Goal: Information Seeking & Learning: Learn about a topic

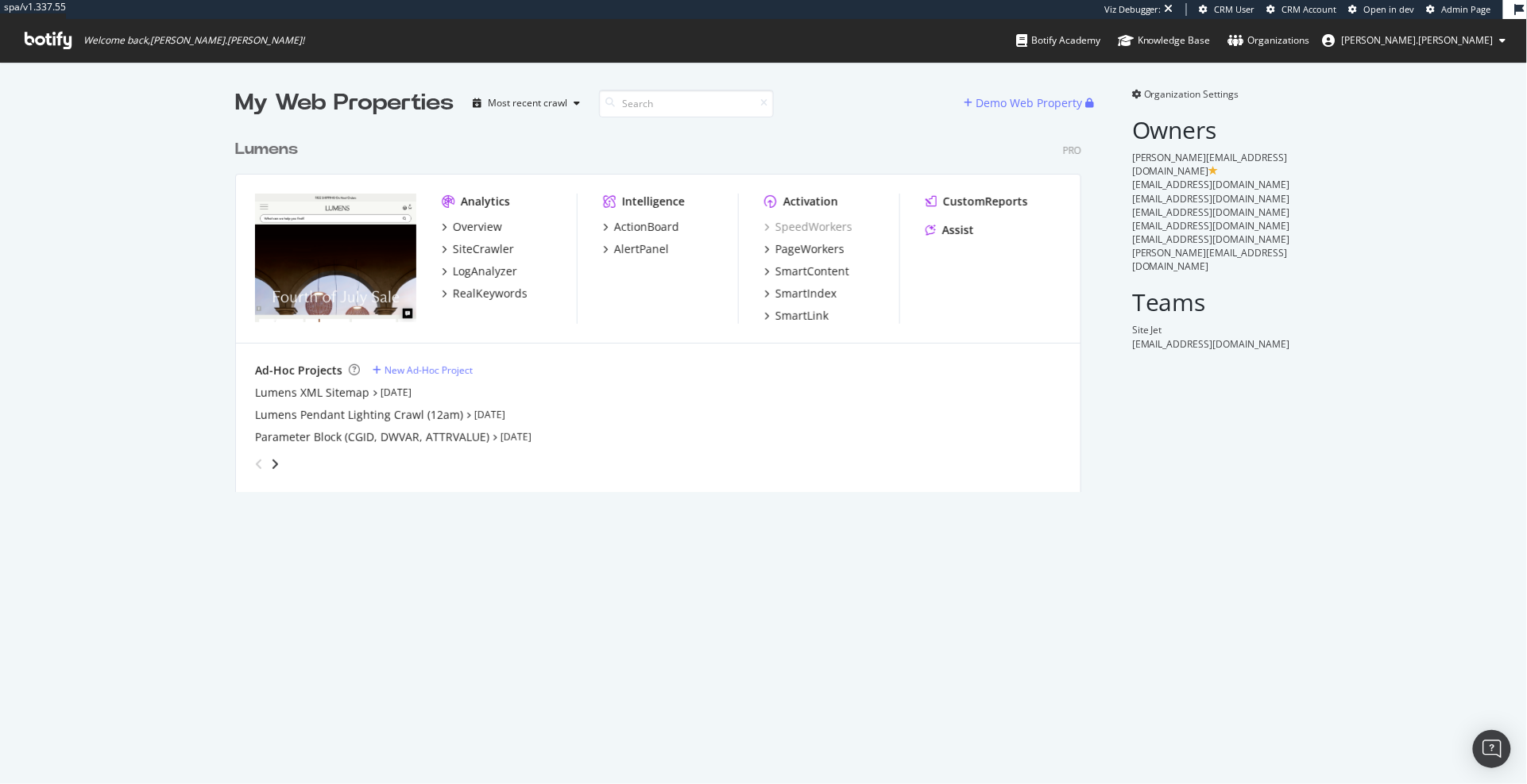
scroll to position [373, 858]
click at [504, 245] on div "SiteCrawler" at bounding box center [483, 249] width 61 height 16
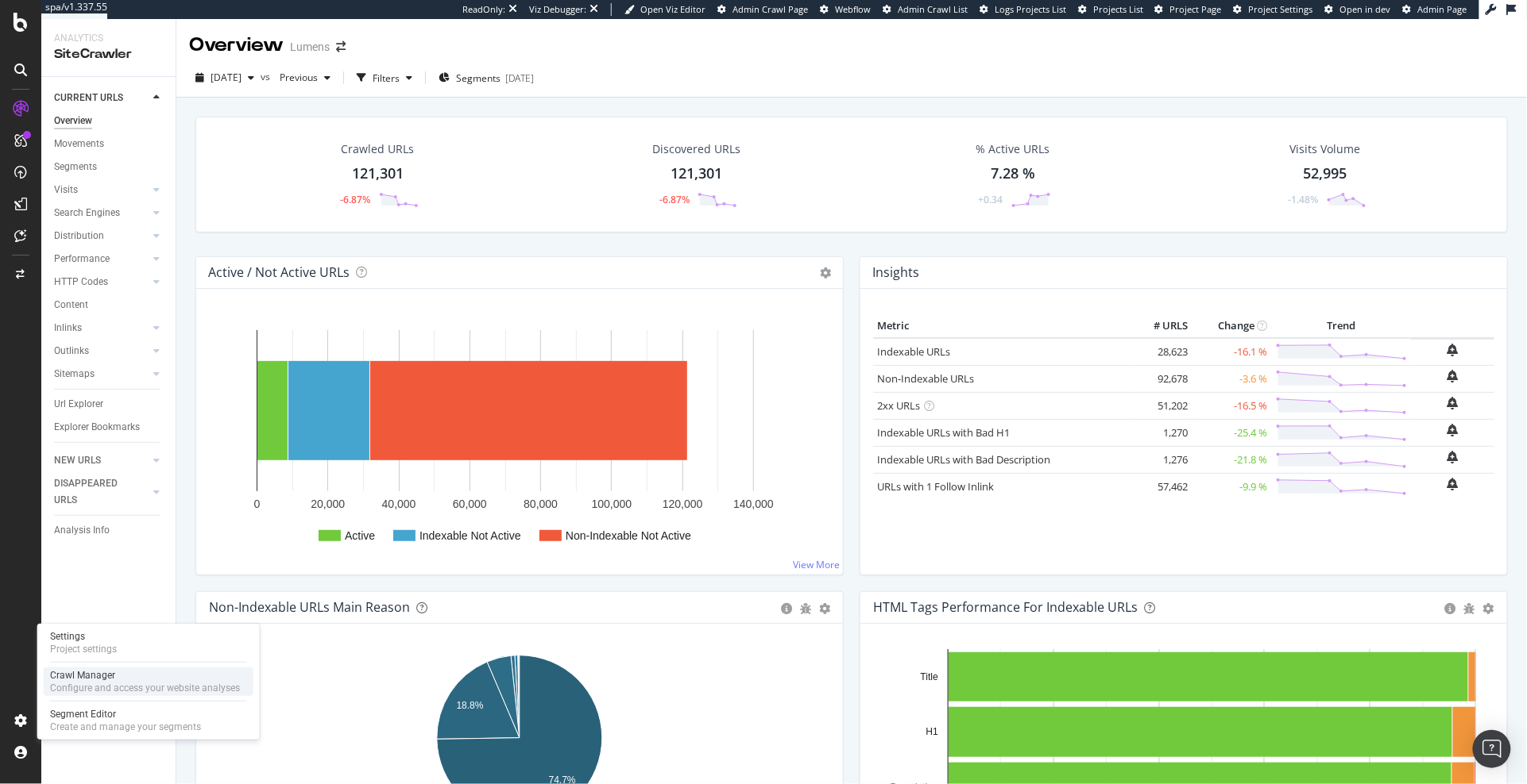
click at [90, 677] on div "Crawl Manager" at bounding box center [145, 675] width 190 height 13
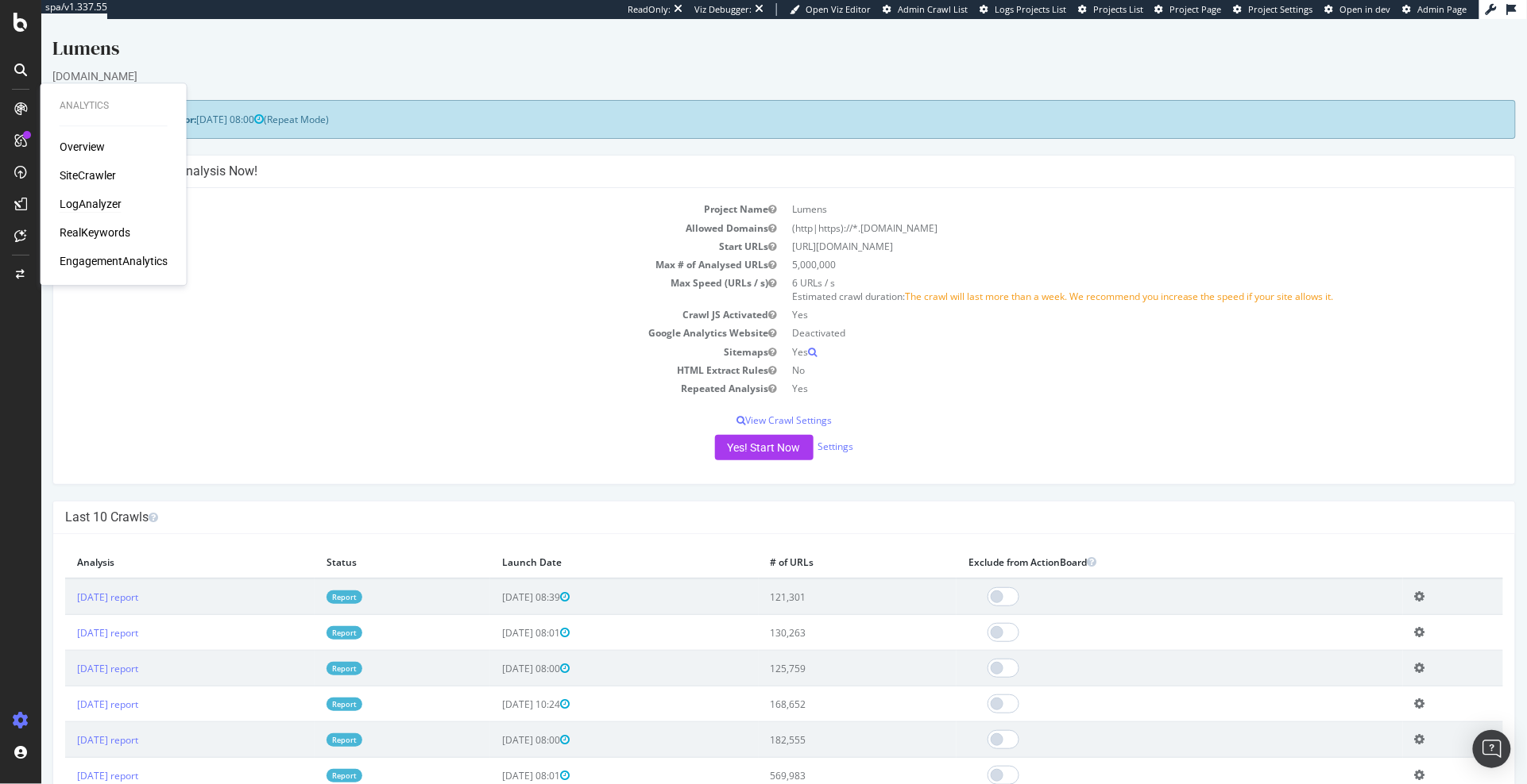
click at [99, 209] on div "LogAnalyzer" at bounding box center [91, 204] width 62 height 16
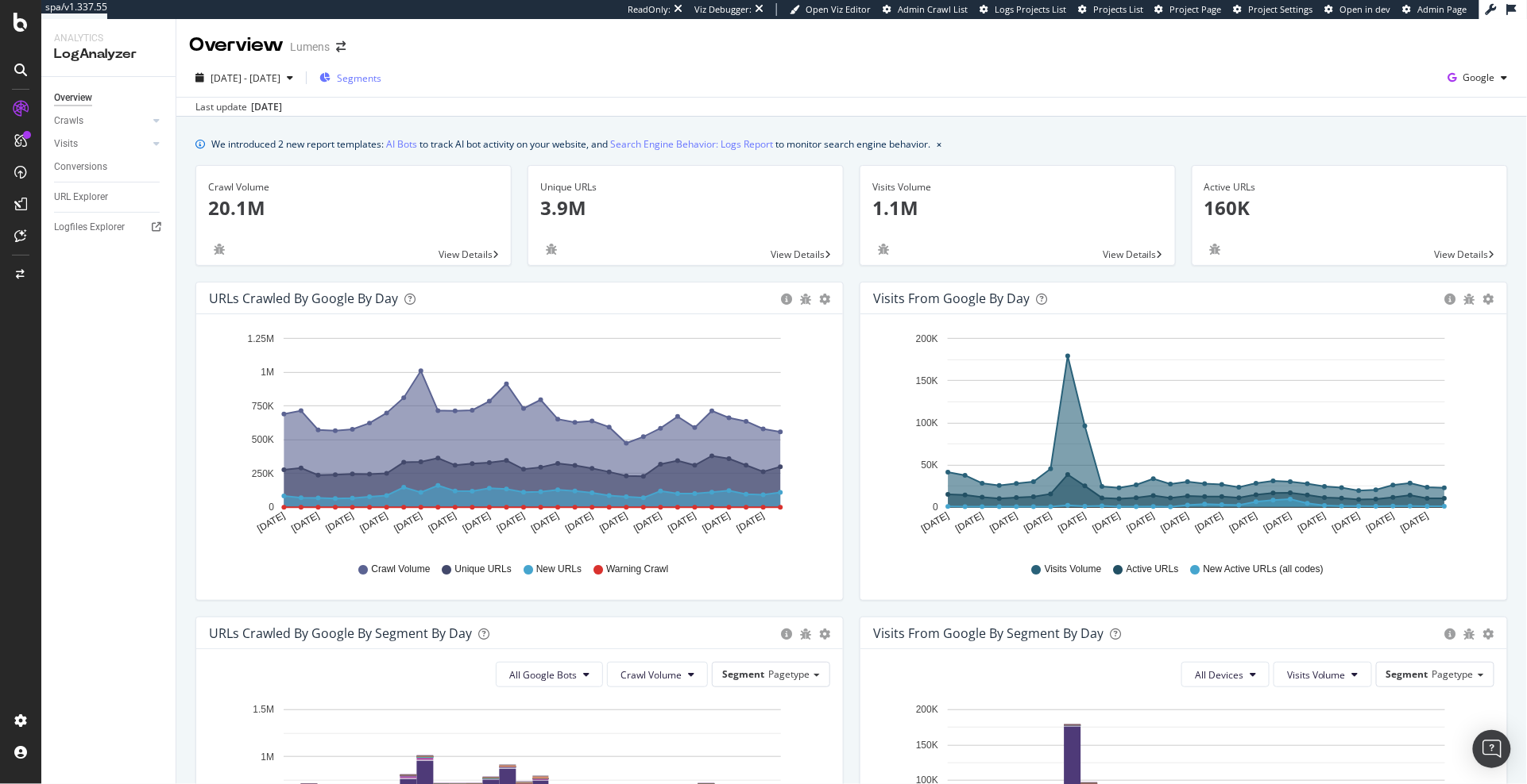
click at [381, 76] on span "Segments" at bounding box center [359, 78] width 45 height 13
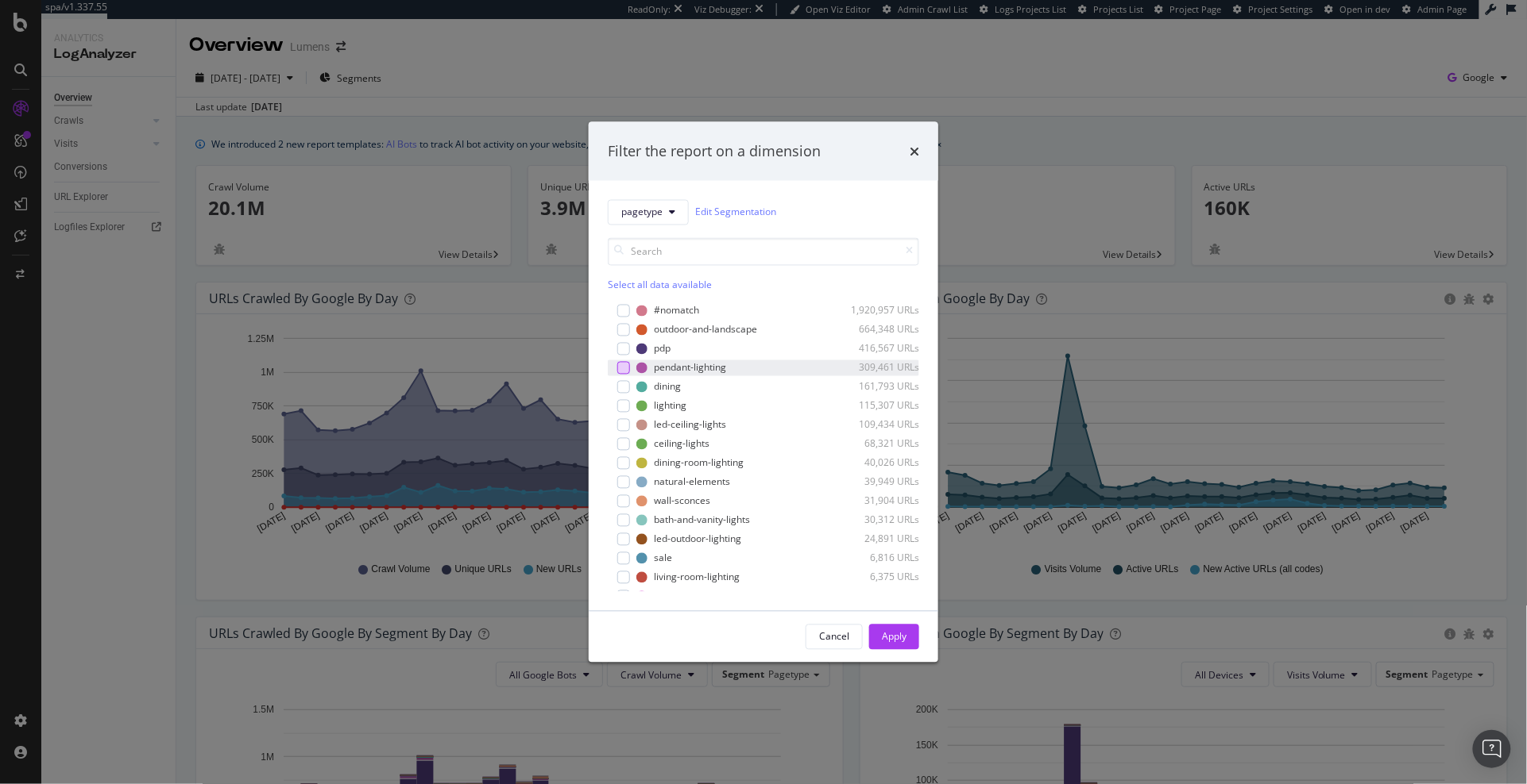
click at [622, 370] on div "modal" at bounding box center [623, 367] width 13 height 13
click at [895, 634] on div "Apply" at bounding box center [894, 637] width 24 height 13
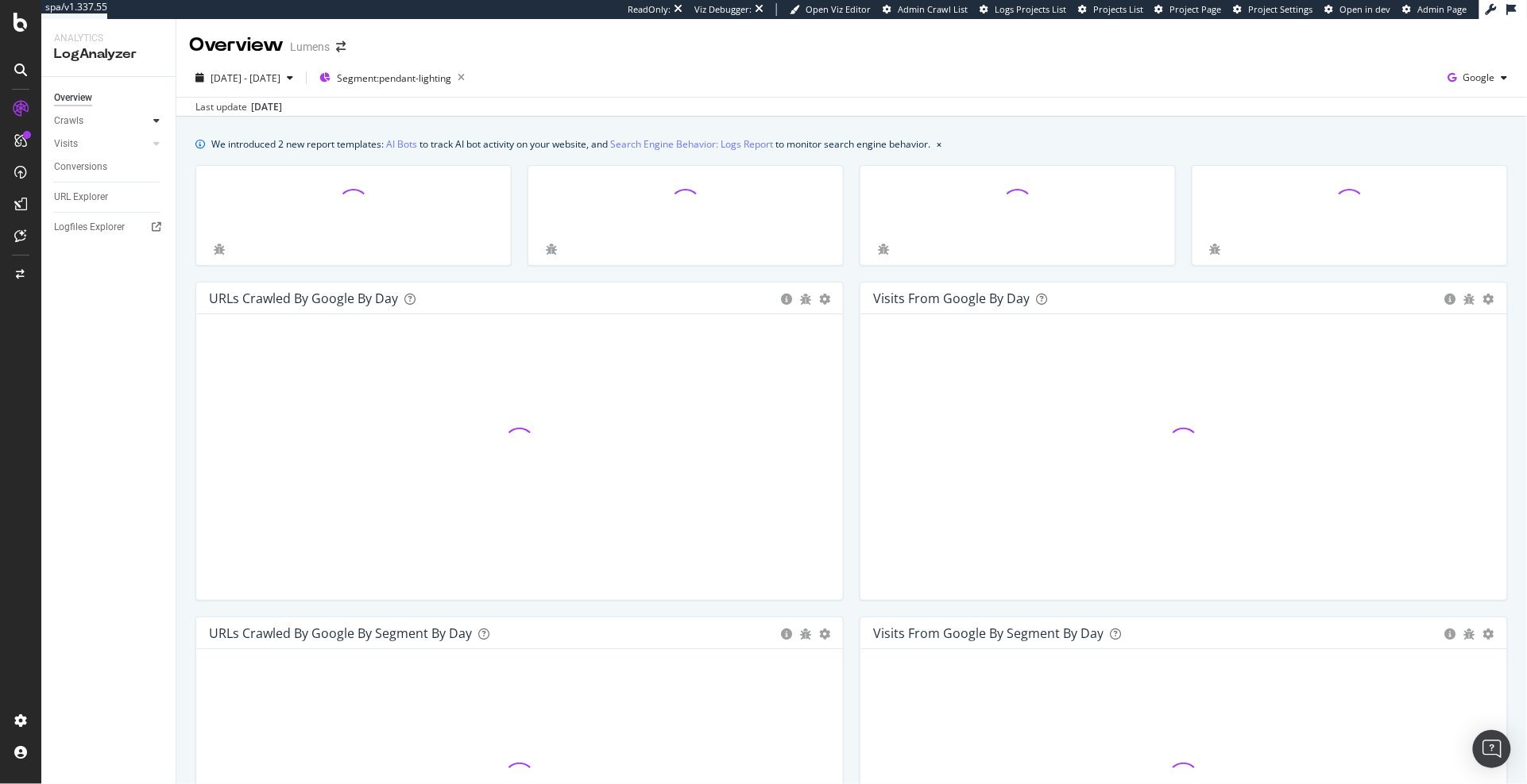
click at [160, 120] on div at bounding box center [156, 120] width 16 height 16
click at [154, 245] on div at bounding box center [156, 252] width 16 height 16
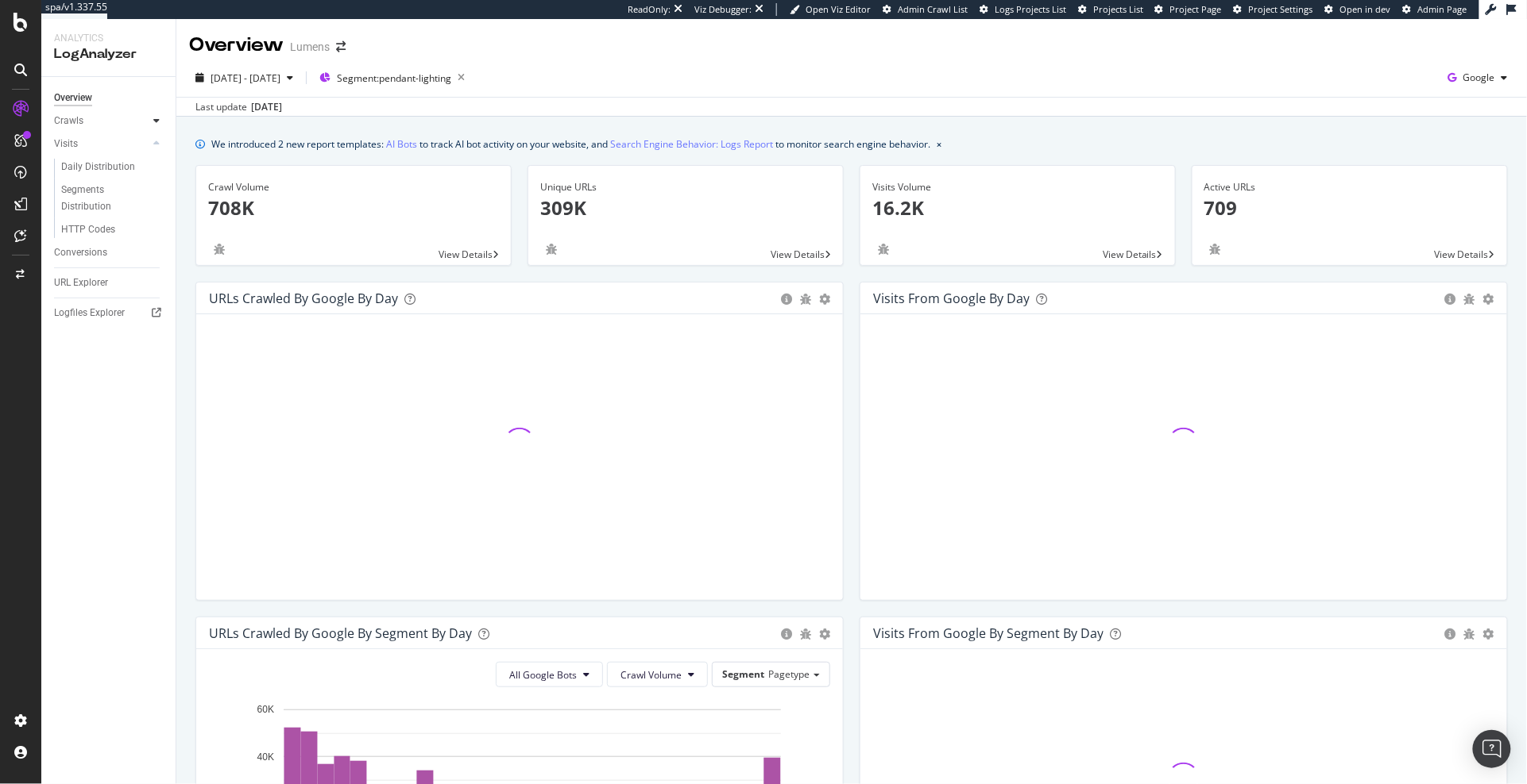
click at [155, 113] on div at bounding box center [156, 120] width 16 height 16
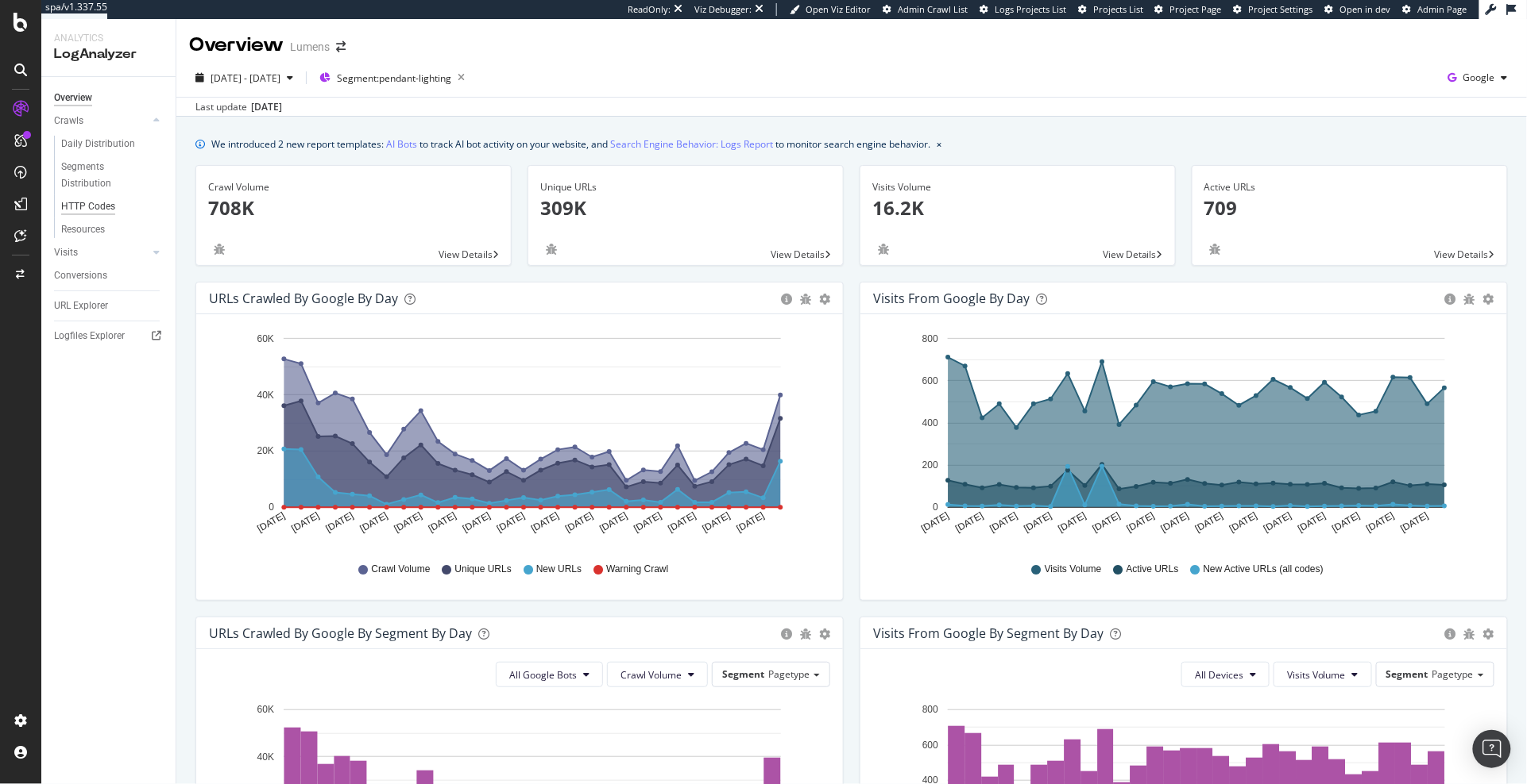
click at [111, 207] on div "HTTP Codes" at bounding box center [88, 206] width 54 height 17
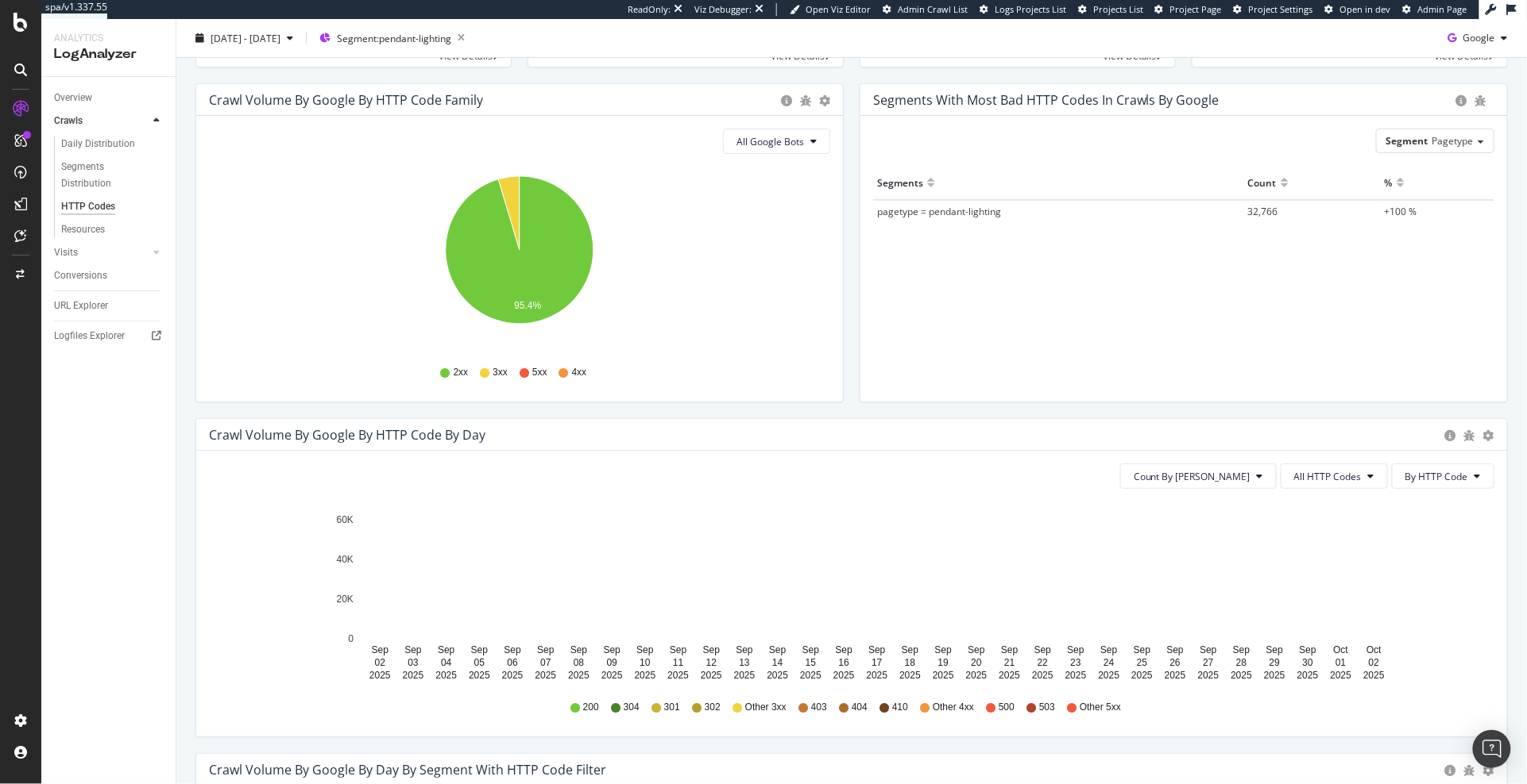
scroll to position [180, 0]
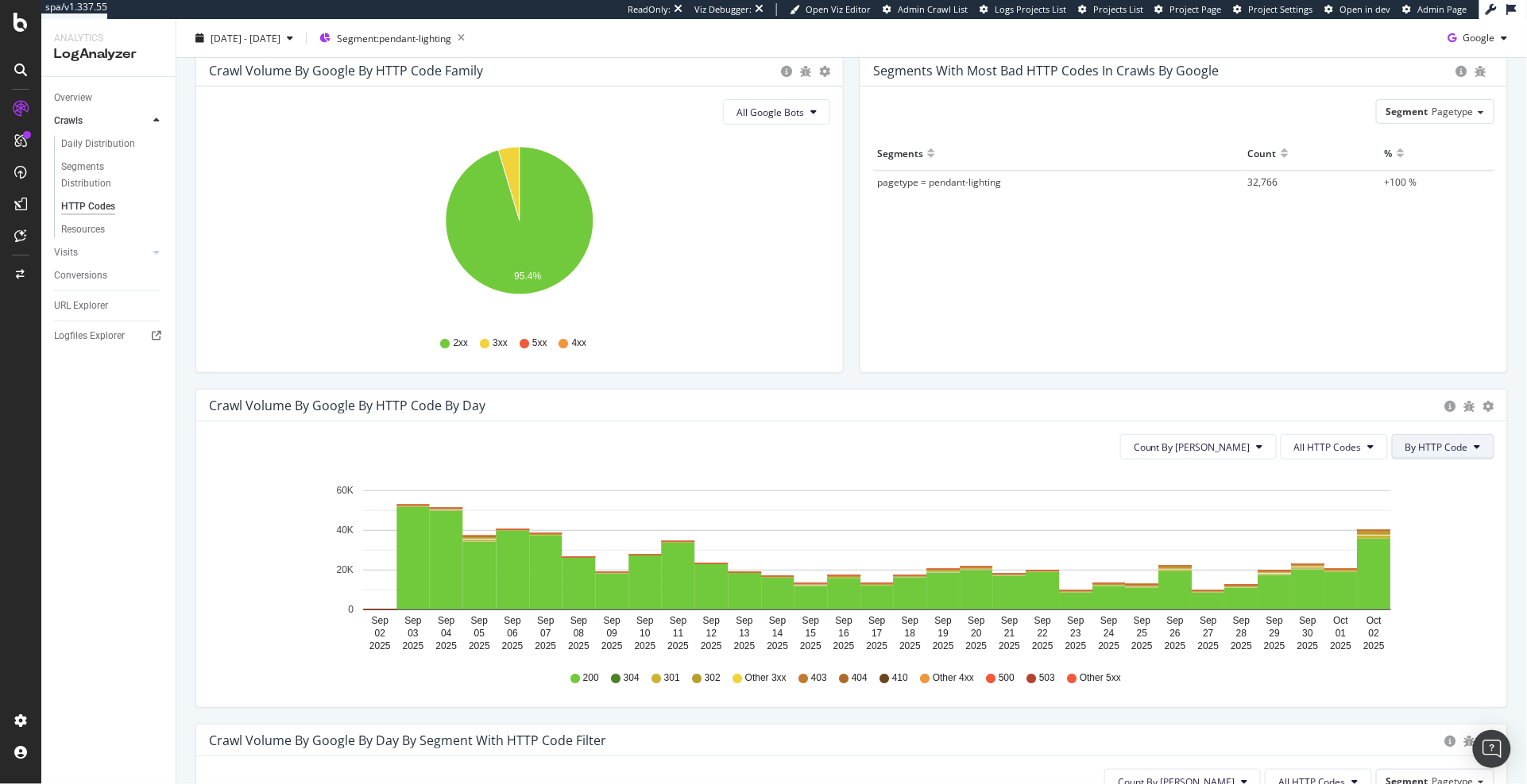
click at [1454, 451] on span "By HTTP Code" at bounding box center [1436, 447] width 63 height 13
click at [1451, 504] on span "By HTTP Code" at bounding box center [1437, 509] width 63 height 14
click at [1460, 441] on span "By HTTP Code" at bounding box center [1436, 447] width 63 height 13
click at [1458, 475] on span "By Family" at bounding box center [1437, 479] width 63 height 14
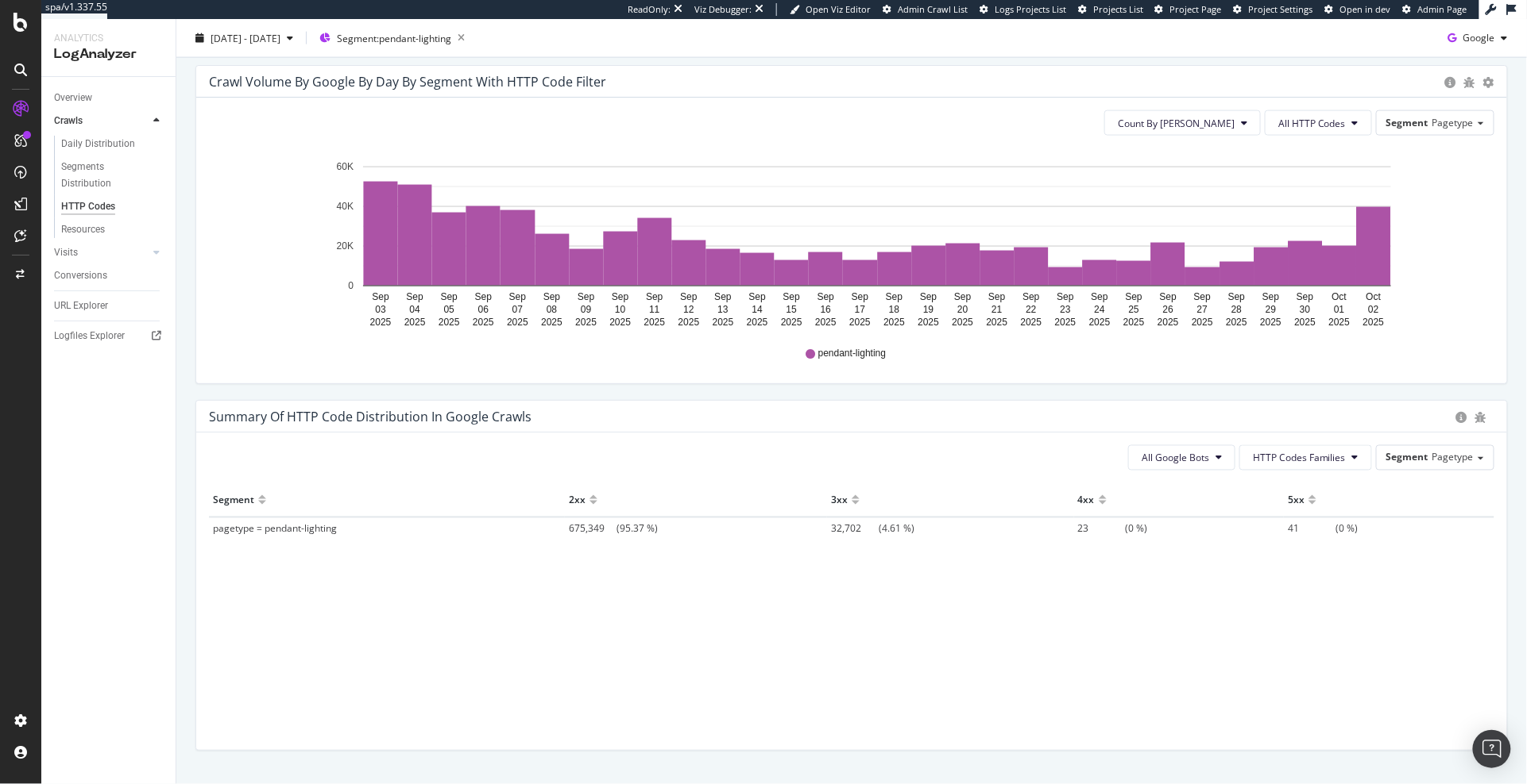
scroll to position [878, 0]
